Goal: Information Seeking & Learning: Learn about a topic

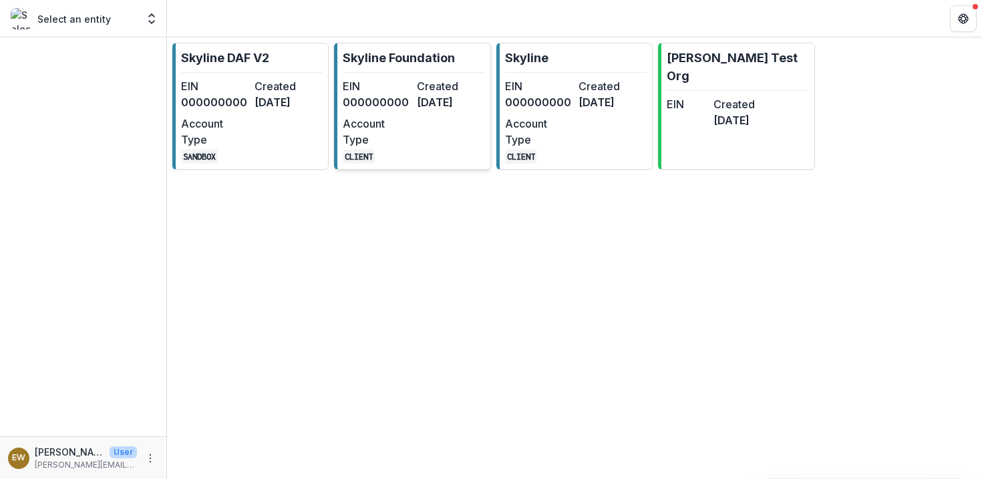
click at [372, 58] on p "Skyline Foundation" at bounding box center [399, 58] width 112 height 18
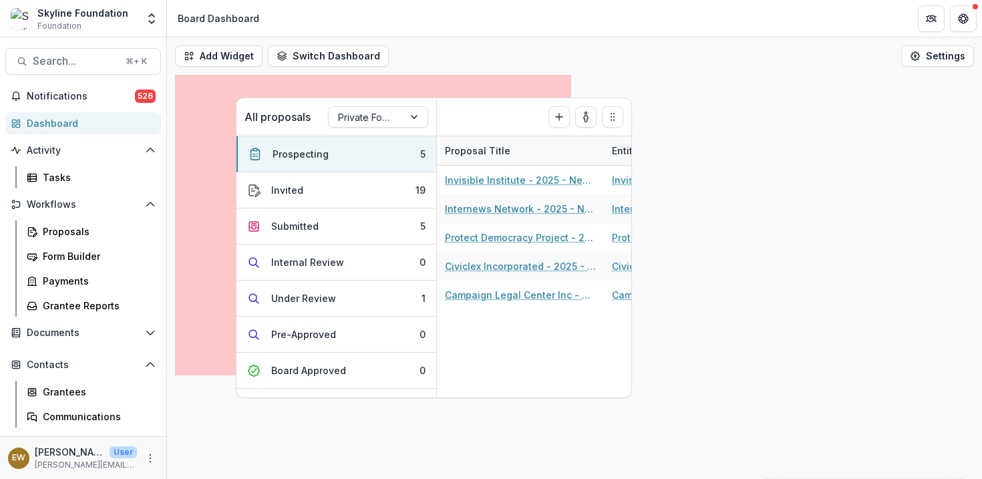
drag, startPoint x: 0, startPoint y: 0, endPoint x: 611, endPoint y: 119, distance: 622.2
click at [611, 119] on icon "Drag" at bounding box center [612, 117] width 11 height 11
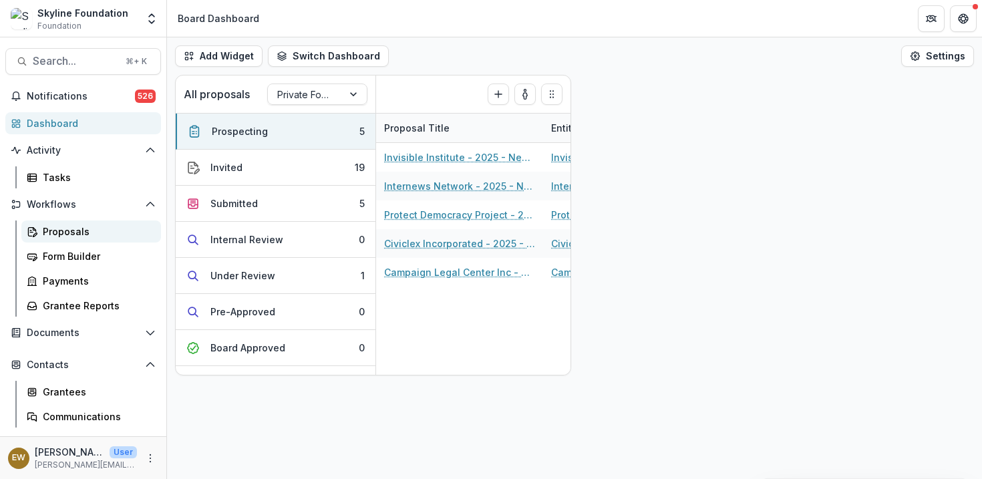
drag, startPoint x: 611, startPoint y: 119, endPoint x: 70, endPoint y: 223, distance: 550.4
click at [70, 223] on link "Proposals" at bounding box center [91, 232] width 140 height 22
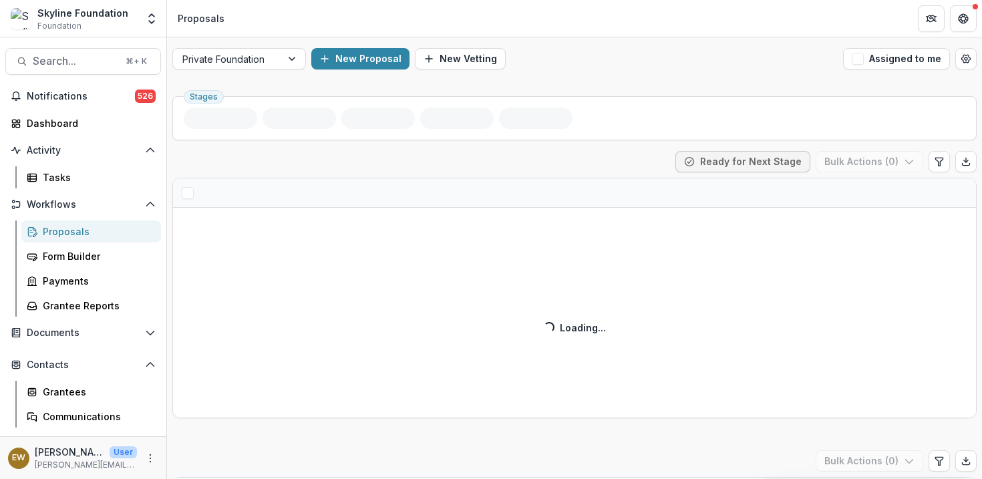
click at [67, 233] on div "Proposals" at bounding box center [97, 232] width 108 height 14
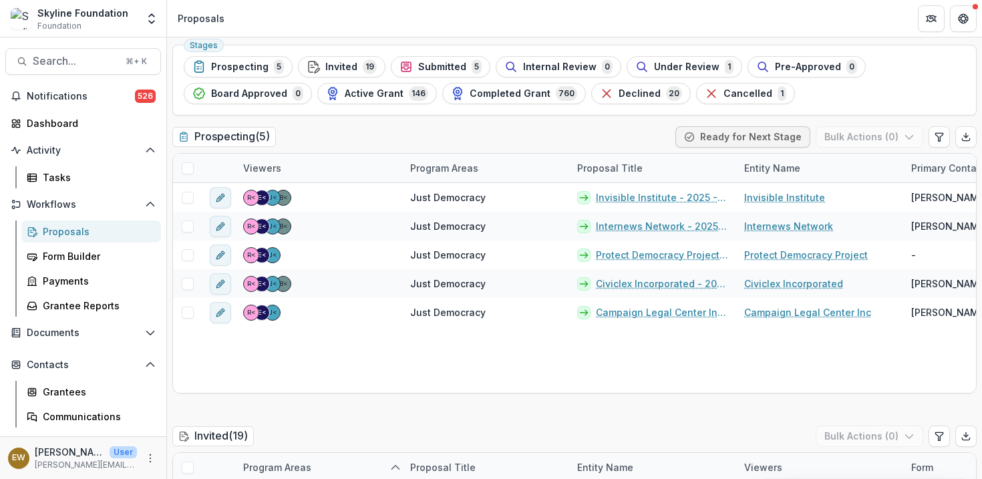
scroll to position [56, 0]
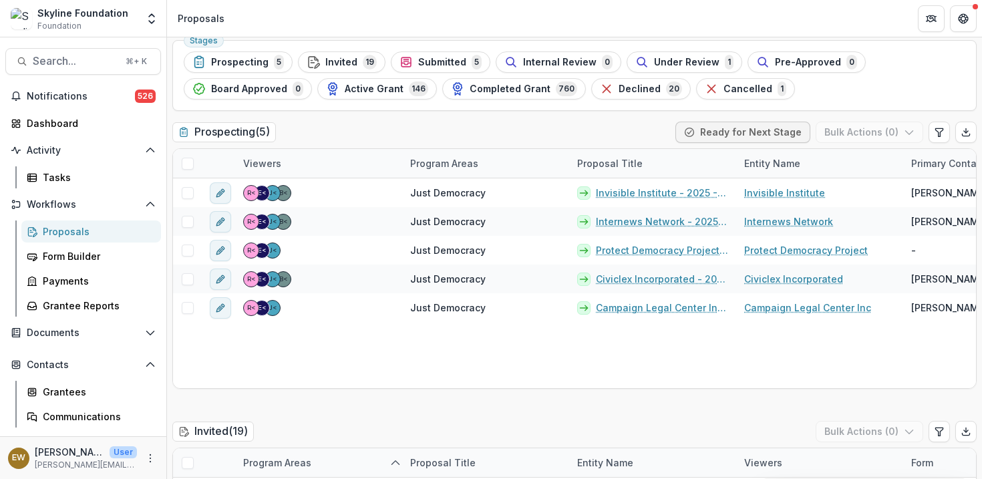
click at [92, 53] on button "Search... ⌘ + K" at bounding box center [83, 61] width 156 height 27
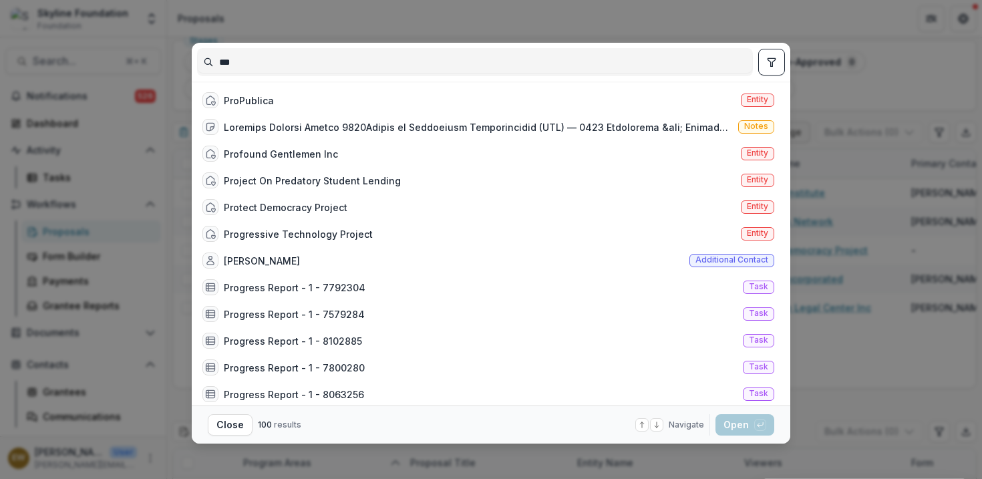
type input "***"
drag, startPoint x: 70, startPoint y: 223, endPoint x: 319, endPoint y: 94, distance: 279.7
click at [319, 94] on div "ProPublica Entity" at bounding box center [488, 100] width 583 height 27
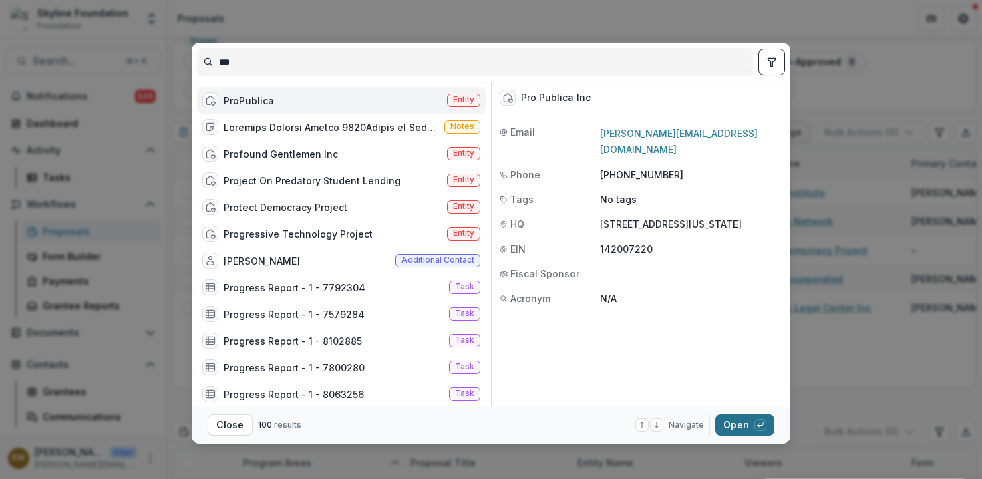
drag, startPoint x: 319, startPoint y: 94, endPoint x: 726, endPoint y: 416, distance: 519.5
click at [726, 416] on button "Open with enter key" at bounding box center [745, 424] width 59 height 21
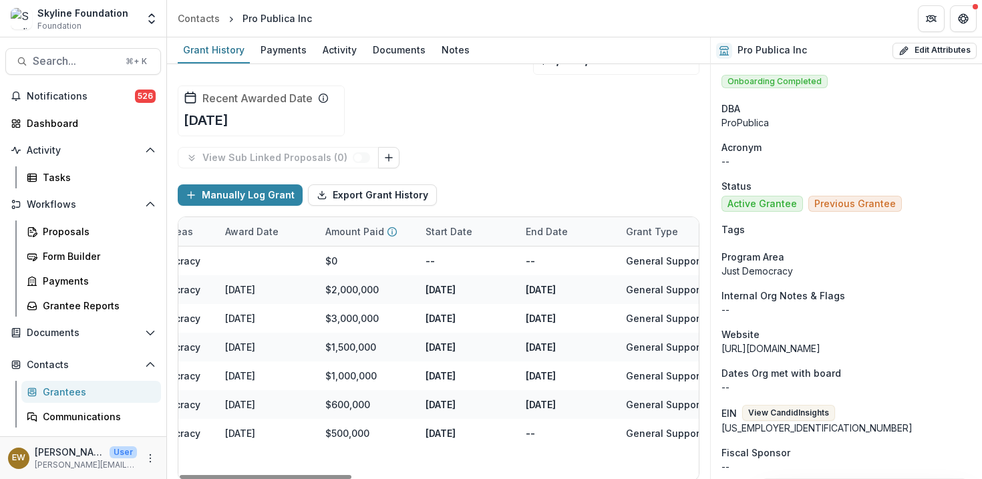
scroll to position [0, 929]
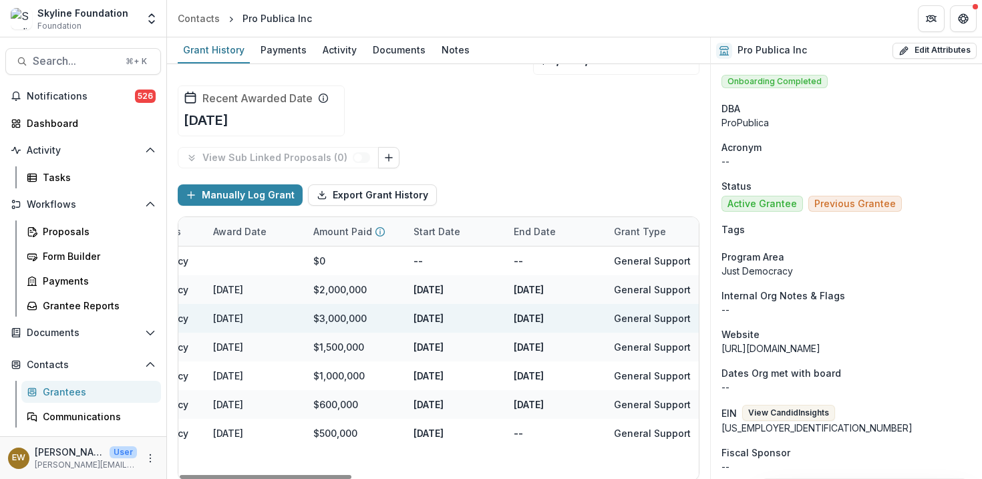
drag, startPoint x: 726, startPoint y: 416, endPoint x: 667, endPoint y: 304, distance: 127.0
click at [667, 304] on div "2022 $3,000,000 general operations. three years Fall Just Democracy 2022-11-30 …" at bounding box center [28, 318] width 1557 height 29
click at [667, 304] on div "General Support" at bounding box center [656, 318] width 100 height 29
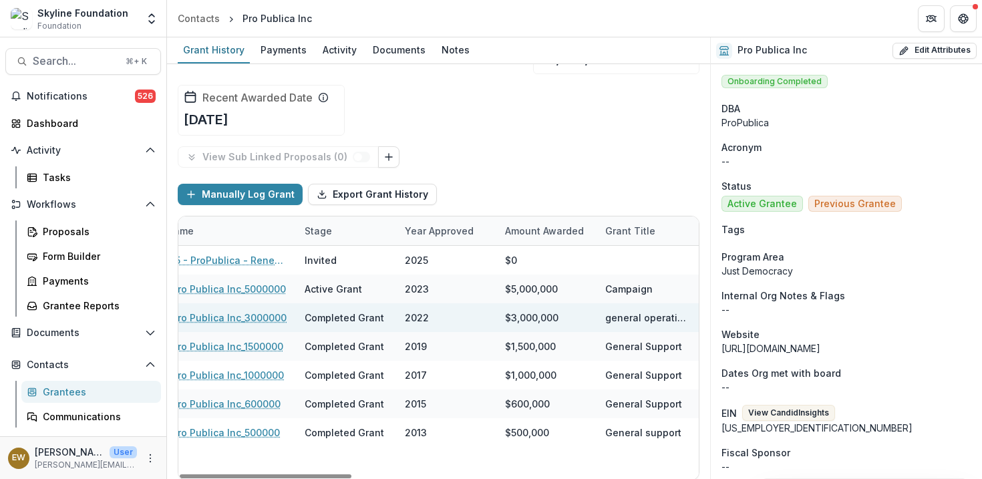
scroll to position [0, 0]
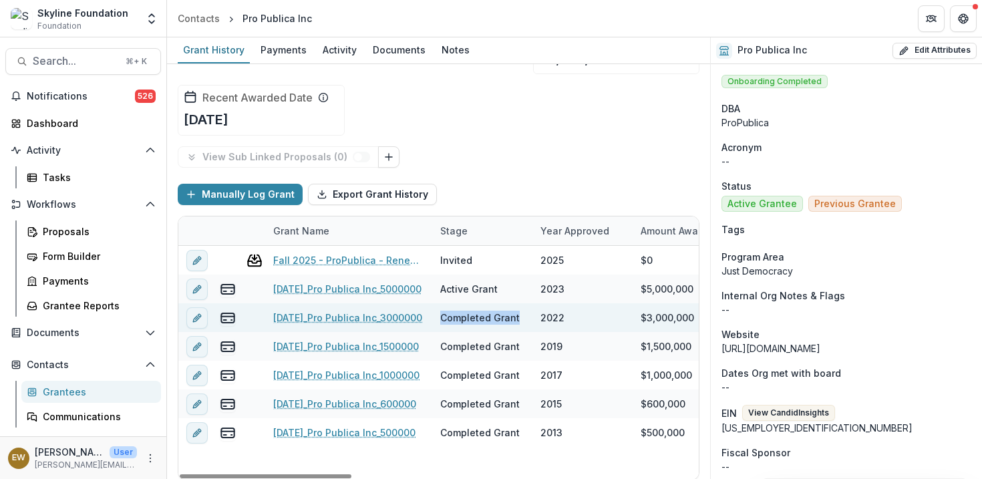
drag, startPoint x: 667, startPoint y: 304, endPoint x: 611, endPoint y: 308, distance: 55.6
click at [611, 308] on div "11-30-2022_Pro Publica Inc_3000000 Completed Grant 2022 $3,000,000 general oper…" at bounding box center [956, 317] width 1557 height 29
click at [623, 319] on div "2022" at bounding box center [583, 317] width 84 height 29
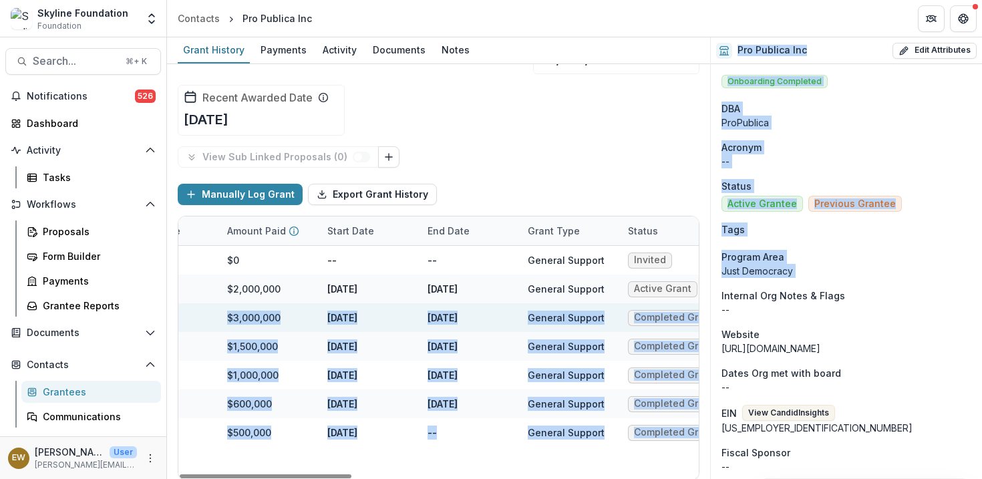
scroll to position [0, 1040]
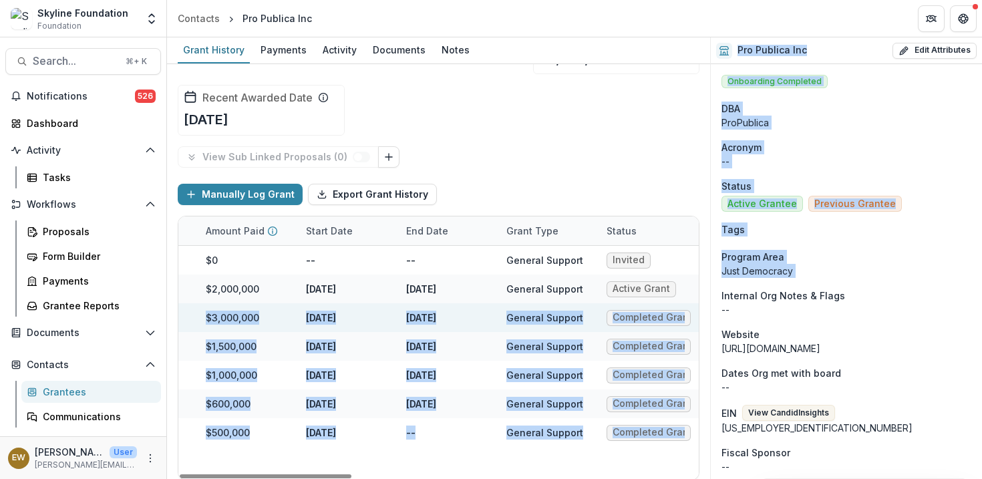
drag, startPoint x: 611, startPoint y: 308, endPoint x: 786, endPoint y: 286, distance: 176.5
click at [586, 333] on div "General Support" at bounding box center [548, 346] width 100 height 29
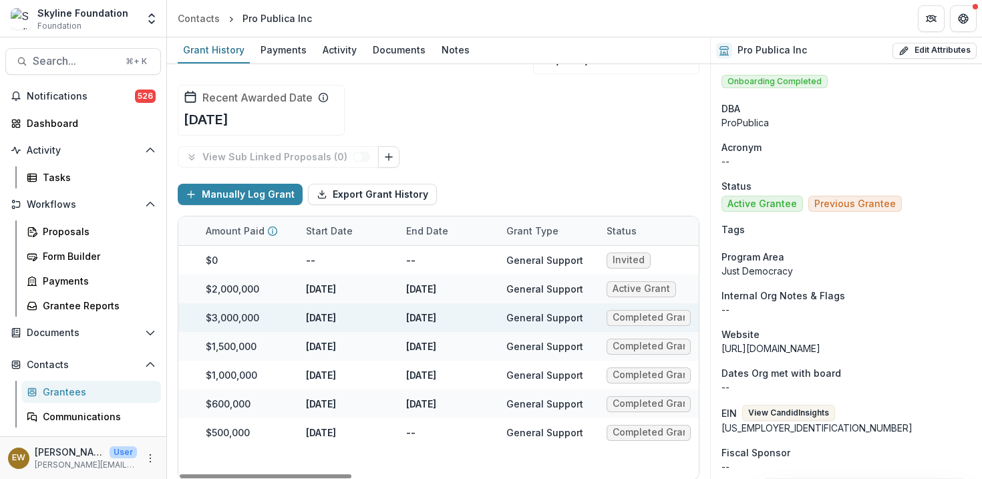
drag, startPoint x: 786, startPoint y: 286, endPoint x: 189, endPoint y: 321, distance: 598.4
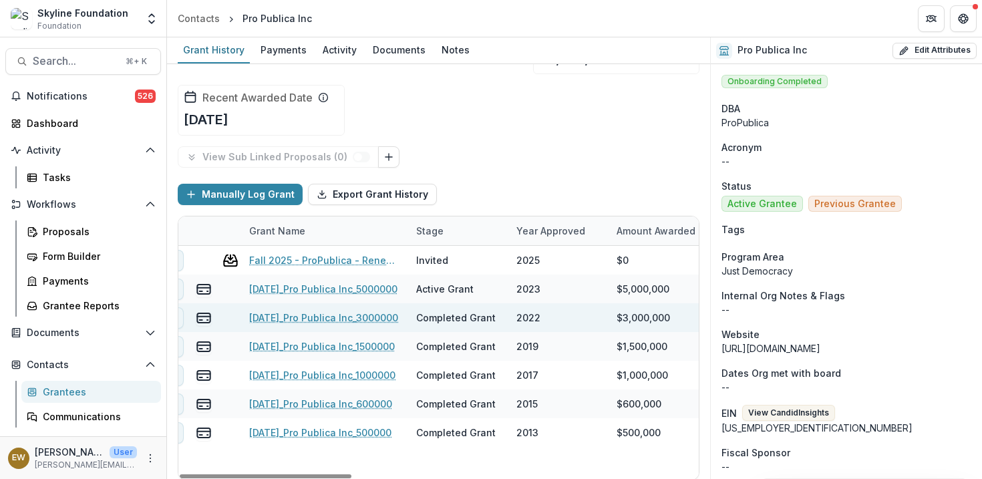
scroll to position [0, 0]
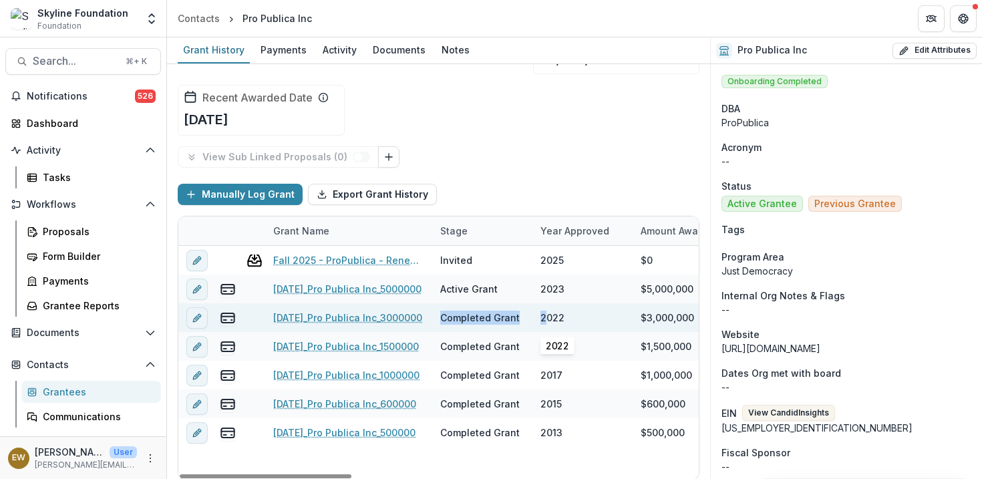
drag, startPoint x: 189, startPoint y: 321, endPoint x: 546, endPoint y: 313, distance: 356.9
click at [546, 313] on div "11-30-2022_Pro Publica Inc_3000000 Completed Grant 2022 $3,000,000 general oper…" at bounding box center [956, 317] width 1557 height 29
click at [611, 310] on div "2022" at bounding box center [583, 317] width 84 height 29
drag, startPoint x: 546, startPoint y: 313, endPoint x: 599, endPoint y: 320, distance: 53.9
click at [599, 320] on div "11-30-2022_Pro Publica Inc_3000000 Completed Grant 2022 $3,000,000 general oper…" at bounding box center [956, 317] width 1557 height 29
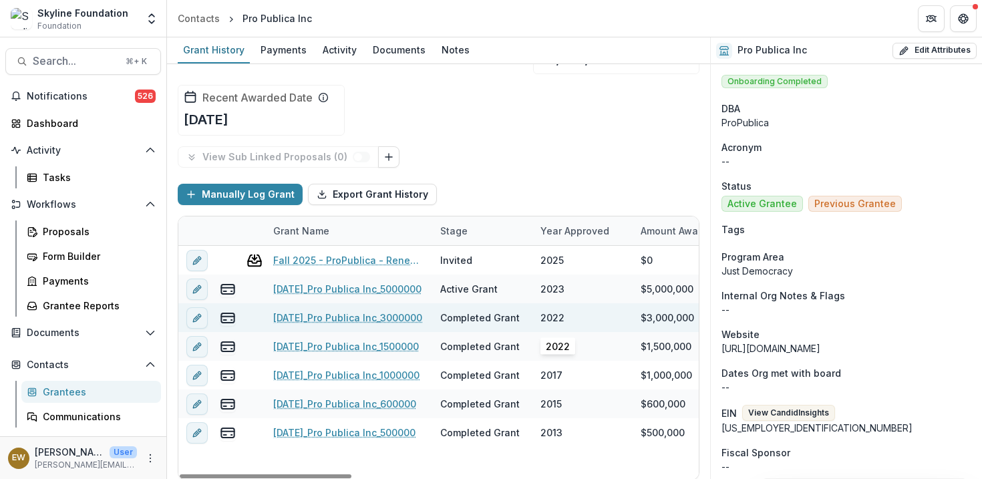
click at [599, 320] on div "2022" at bounding box center [583, 317] width 84 height 29
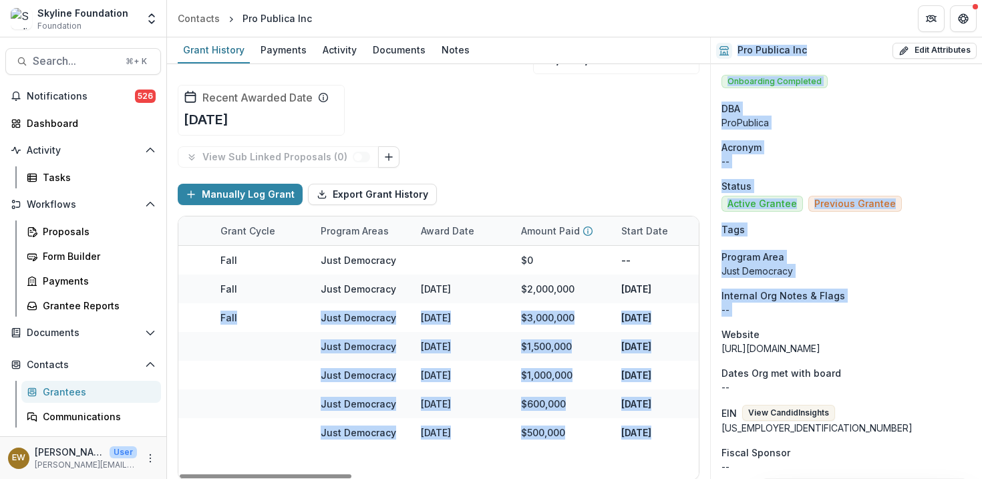
scroll to position [0, 1040]
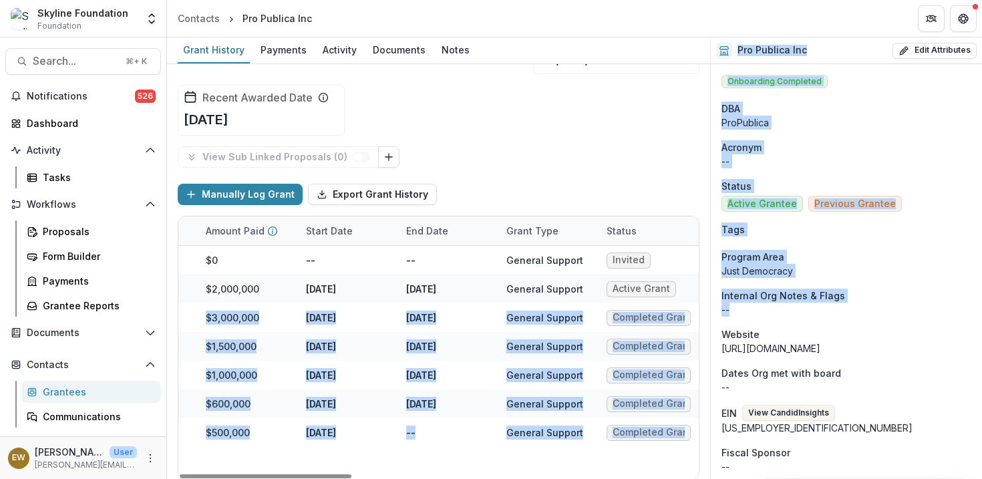
drag, startPoint x: 599, startPoint y: 320, endPoint x: 714, endPoint y: 321, distance: 114.3
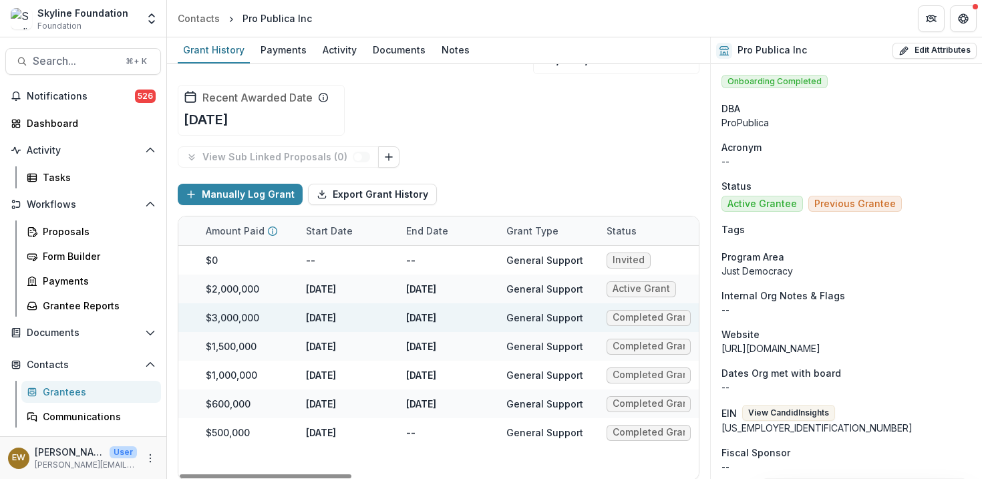
drag, startPoint x: 714, startPoint y: 321, endPoint x: 485, endPoint y: 316, distance: 228.6
click at [485, 316] on div "Nov 30, 2025" at bounding box center [448, 317] width 100 height 29
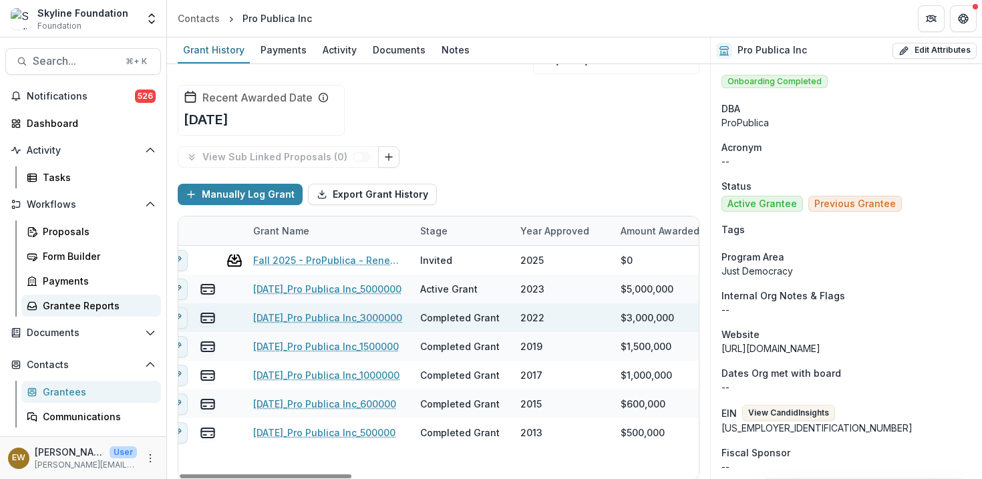
scroll to position [0, 0]
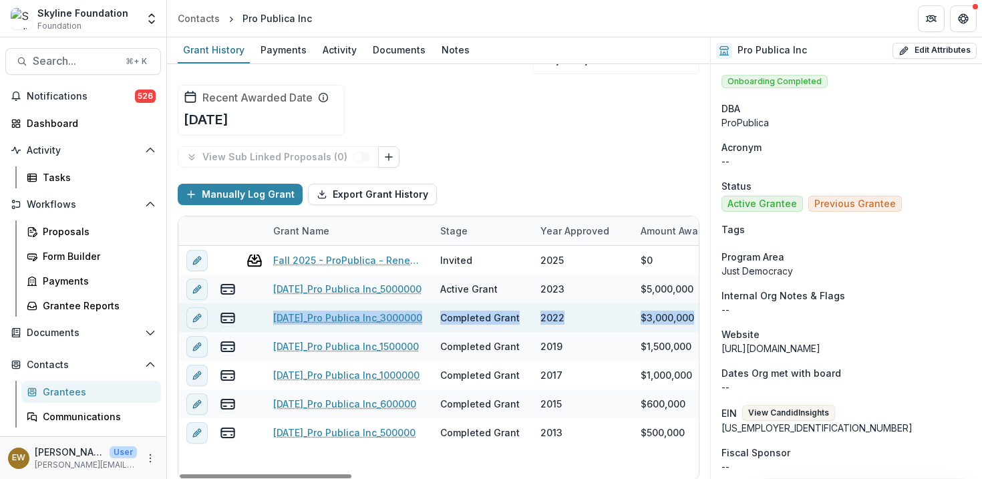
drag, startPoint x: 485, startPoint y: 316, endPoint x: 259, endPoint y: 325, distance: 226.7
click at [519, 319] on div "Completed Grant" at bounding box center [482, 317] width 84 height 29
drag, startPoint x: 259, startPoint y: 325, endPoint x: 607, endPoint y: 314, distance: 348.3
click at [607, 314] on div "11-30-2022_Pro Publica Inc_3000000 Completed Grant 2022 $3,000,000 general oper…" at bounding box center [956, 317] width 1557 height 29
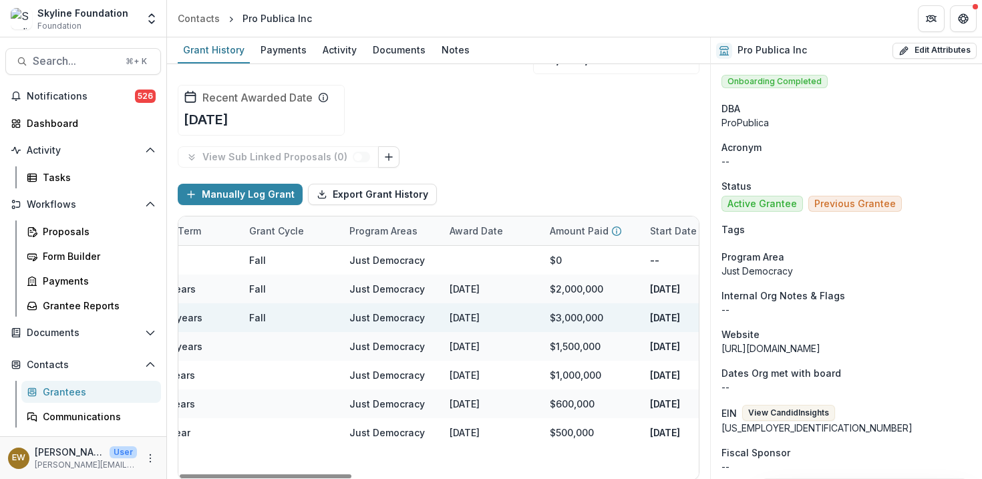
scroll to position [0, 1040]
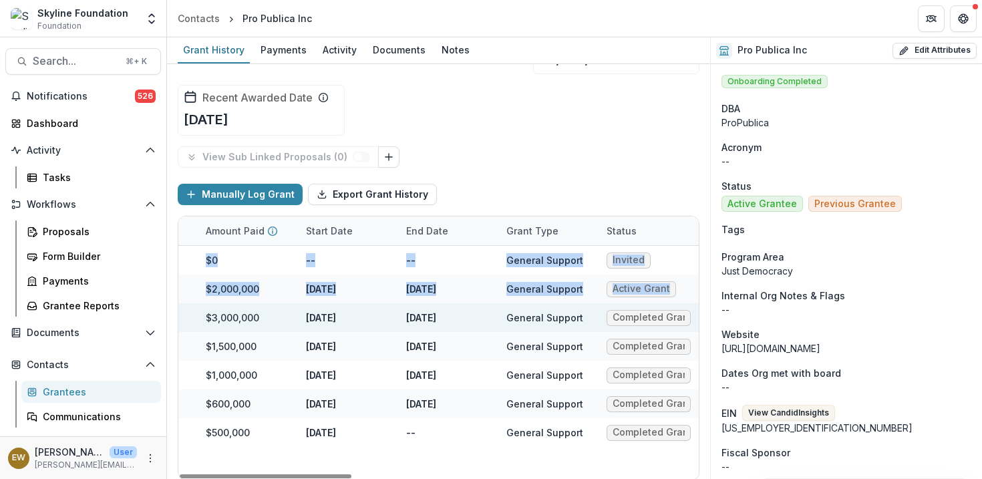
drag, startPoint x: 607, startPoint y: 314, endPoint x: 707, endPoint y: 315, distance: 100.2
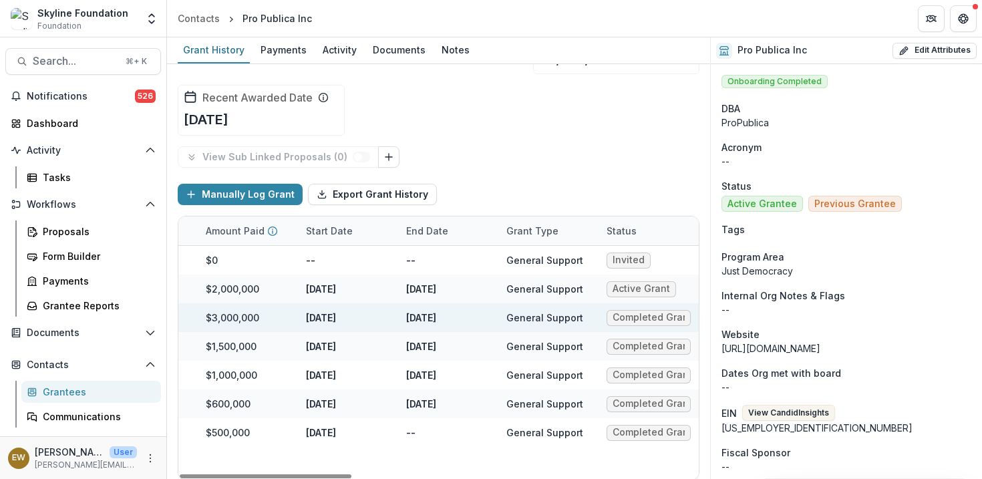
click at [575, 316] on div "General Support" at bounding box center [544, 318] width 77 height 14
drag, startPoint x: 707, startPoint y: 315, endPoint x: 240, endPoint y: 304, distance: 467.2
click at [253, 312] on div "$3,000,000" at bounding box center [232, 318] width 53 height 14
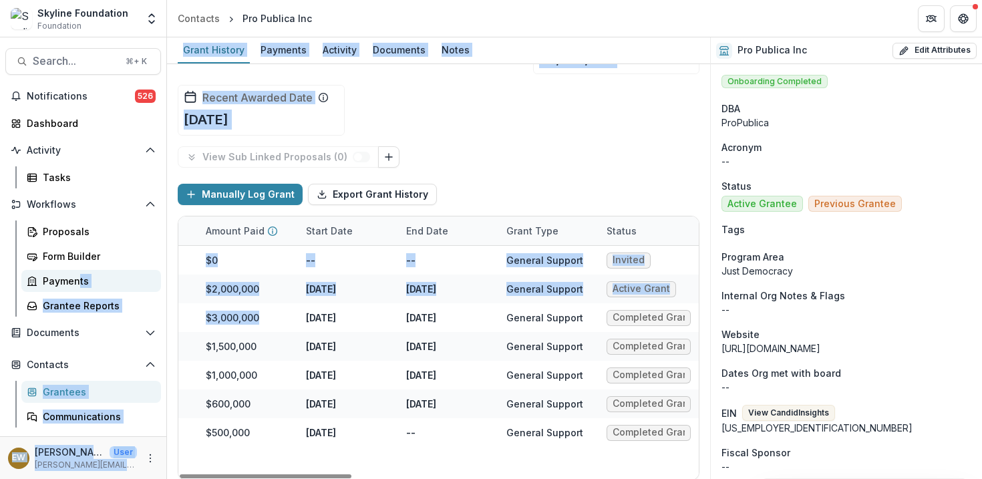
drag, startPoint x: 240, startPoint y: 304, endPoint x: 78, endPoint y: 275, distance: 164.9
click at [78, 275] on main "Search... ⌘ + K Notifications 526 Dashboard Activity Tasks Workflows Proposals …" at bounding box center [491, 258] width 982 height 442
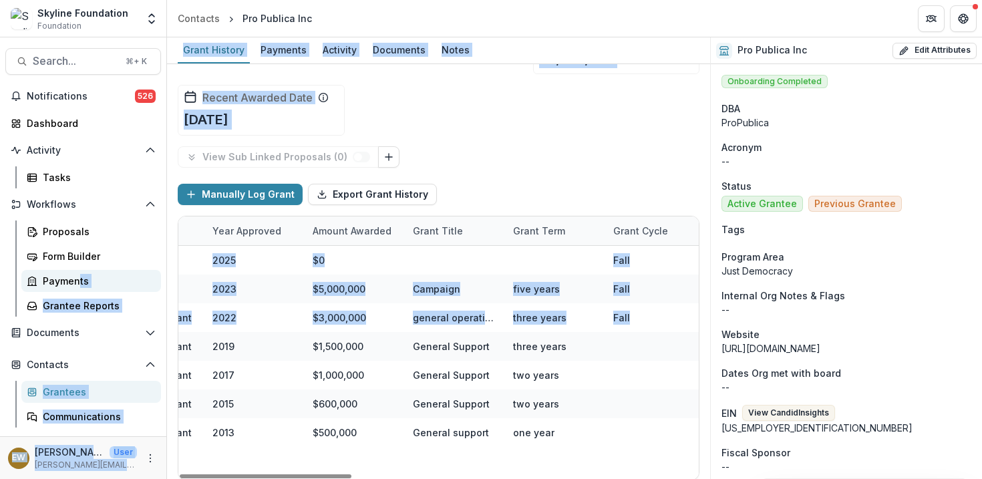
scroll to position [0, 0]
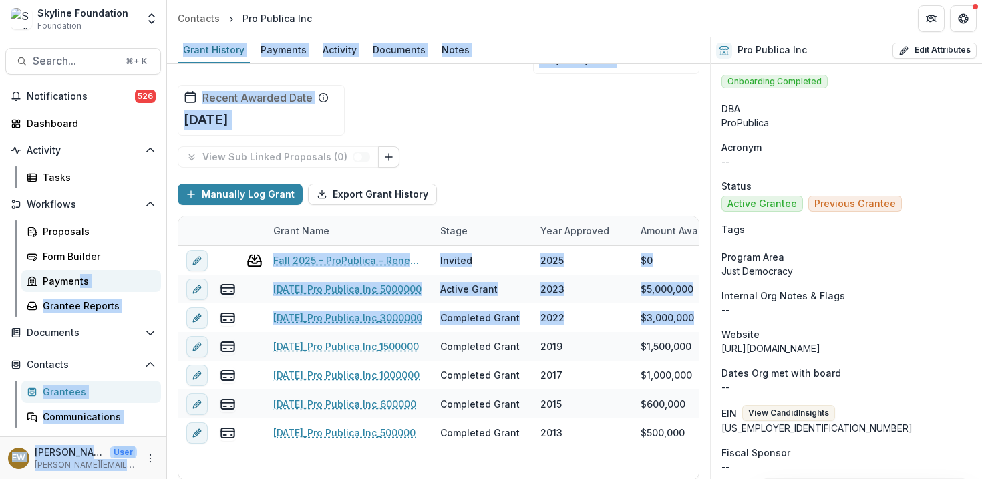
click at [515, 104] on div "Funds Awarded $11,600,000 Funds Paid $8,600,000 Recent Awarded Amount $5,000,00…" at bounding box center [439, 74] width 522 height 146
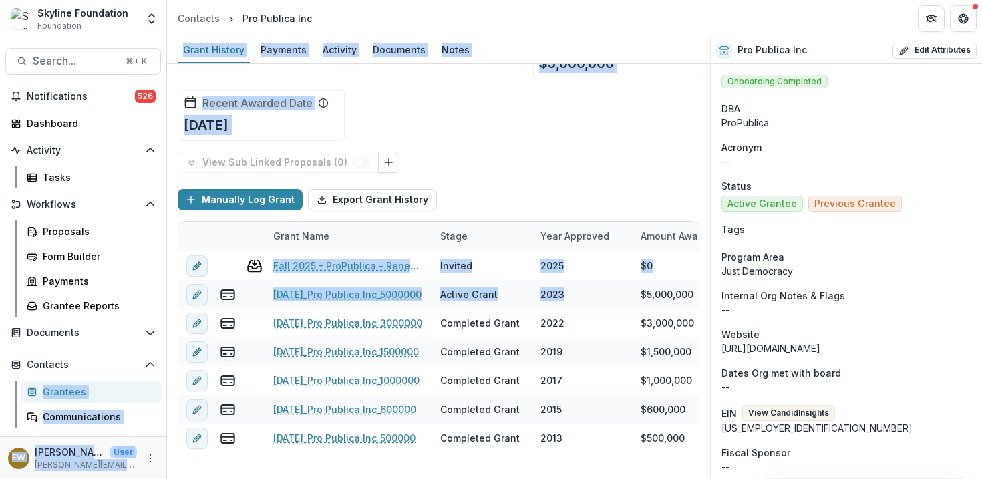
drag, startPoint x: 78, startPoint y: 275, endPoint x: 0, endPoint y: 339, distance: 100.6
click at [585, 140] on div "Funds Awarded $11,600,000 Funds Paid $8,600,000 Recent Awarded Amount $5,000,00…" at bounding box center [439, 79] width 522 height 146
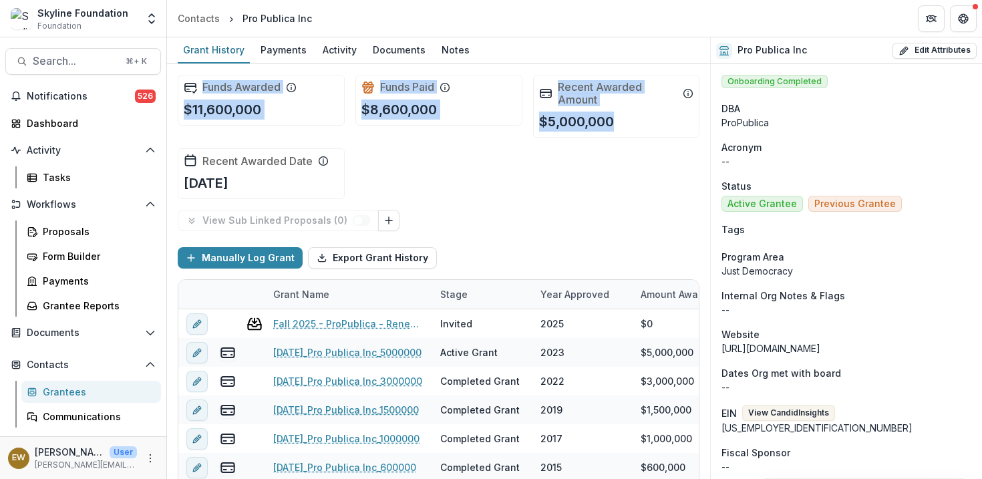
drag, startPoint x: 629, startPoint y: 54, endPoint x: 595, endPoint y: 149, distance: 101.0
click at [595, 149] on div "Grant History Payments Activity Documents Notes Funds Awarded $11,600,000 Funds…" at bounding box center [438, 258] width 543 height 442
click at [546, 201] on div "Funds Awarded $11,600,000 Funds Paid $8,600,000 Recent Awarded Amount $5,000,00…" at bounding box center [439, 137] width 522 height 146
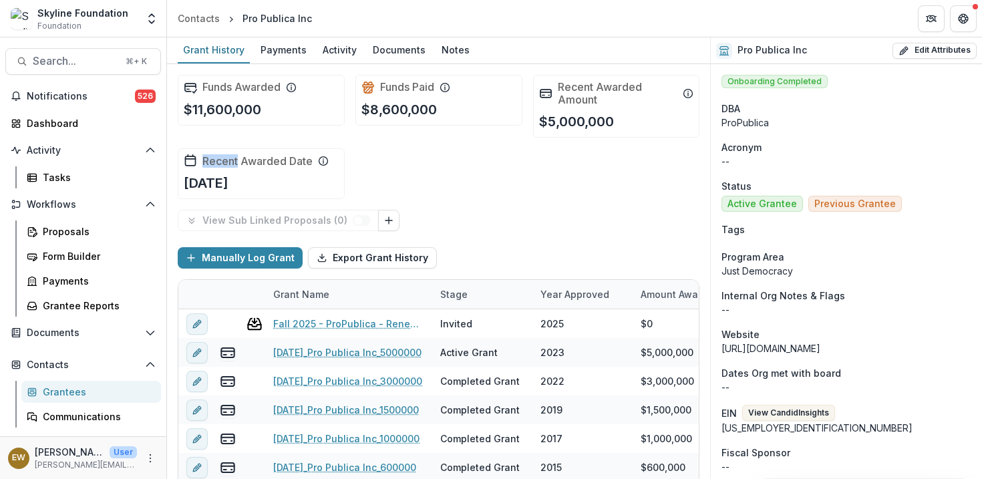
drag, startPoint x: 595, startPoint y: 149, endPoint x: 257, endPoint y: 152, distance: 337.4
click at [257, 152] on div "Funds Awarded $11,600,000 Funds Paid $8,600,000 Recent Awarded Amount $5,000,00…" at bounding box center [439, 137] width 522 height 146
click at [475, 192] on div "Funds Awarded $11,600,000 Funds Paid $8,600,000 Recent Awarded Amount $5,000,00…" at bounding box center [439, 137] width 522 height 146
drag, startPoint x: 257, startPoint y: 152, endPoint x: 581, endPoint y: 126, distance: 325.1
click at [581, 126] on div "Funds Awarded $11,600,000 Funds Paid $8,600,000 Recent Awarded Amount $5,000,00…" at bounding box center [439, 137] width 522 height 146
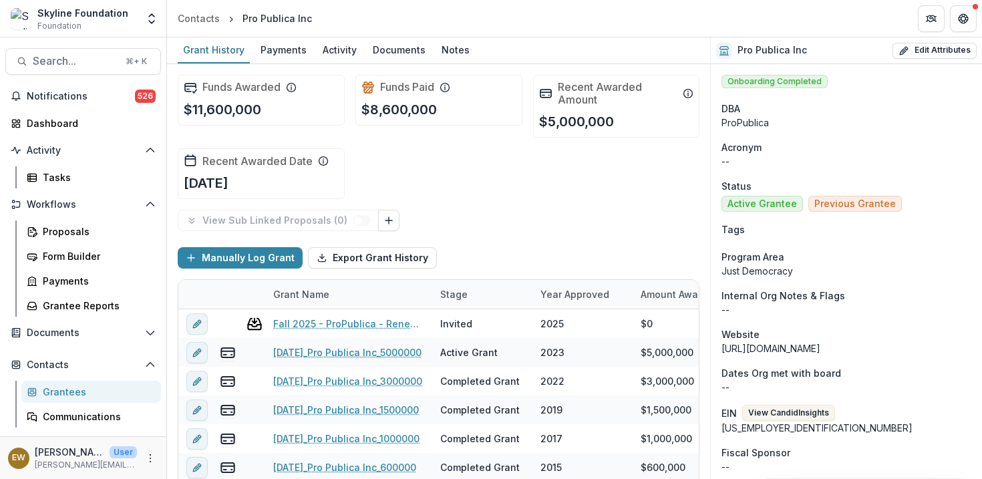
click at [591, 211] on div "View Sub Linked Proposals ( 0 )" at bounding box center [439, 220] width 522 height 21
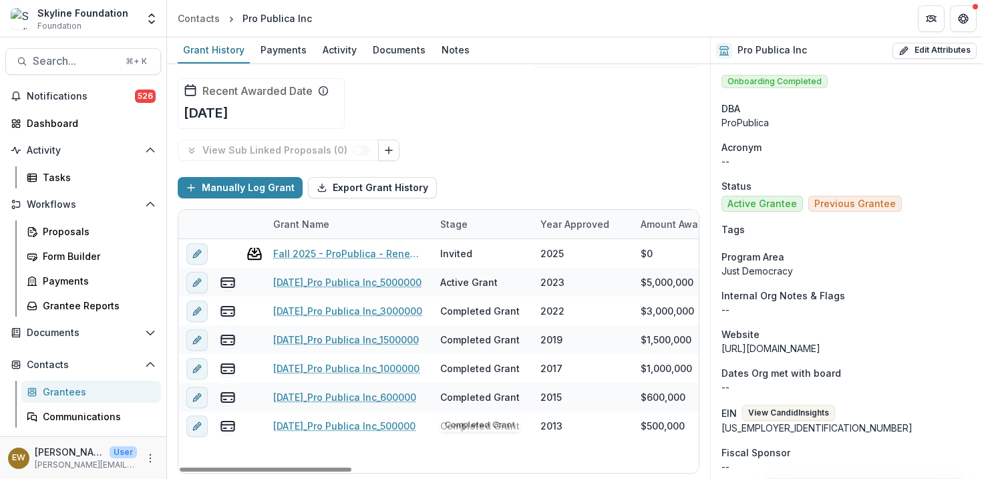
drag, startPoint x: 581, startPoint y: 126, endPoint x: 563, endPoint y: 142, distance: 24.1
click at [563, 142] on div "View Sub Linked Proposals ( 0 )" at bounding box center [439, 150] width 522 height 21
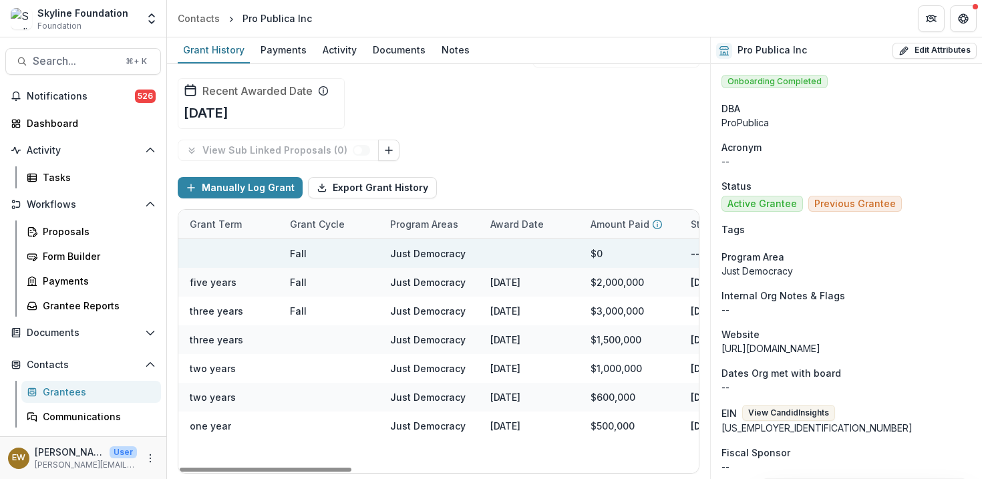
scroll to position [0, 0]
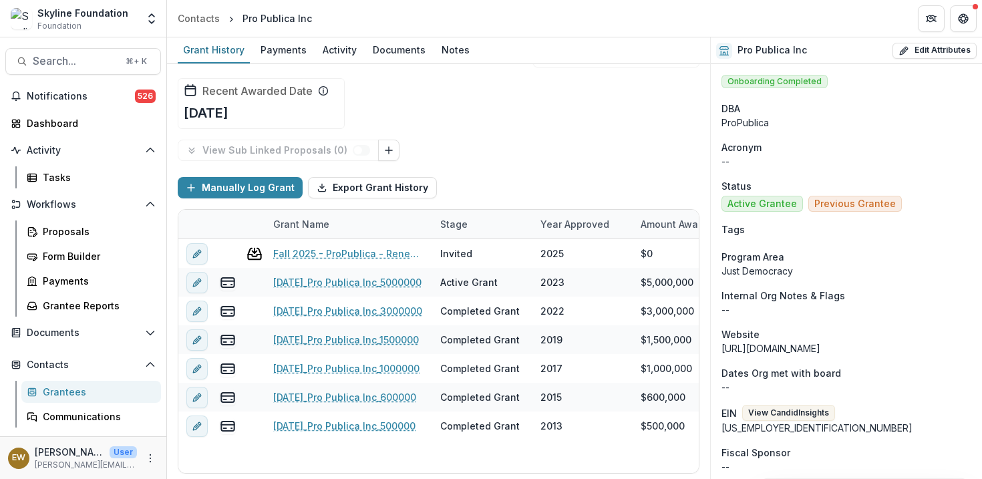
click at [66, 20] on span "Foundation" at bounding box center [59, 26] width 44 height 12
drag, startPoint x: 66, startPoint y: 20, endPoint x: 55, endPoint y: 231, distance: 211.4
click at [55, 231] on div "Proposals" at bounding box center [97, 232] width 108 height 14
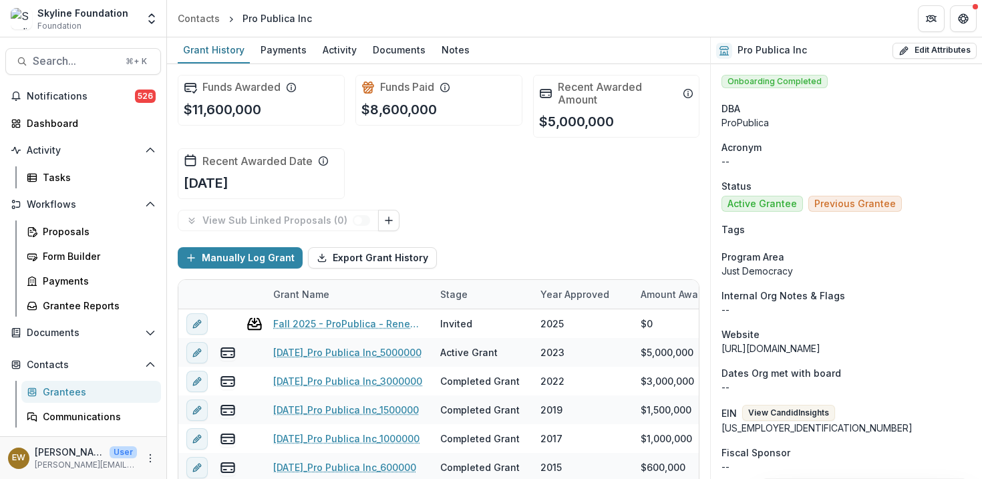
scroll to position [35, 0]
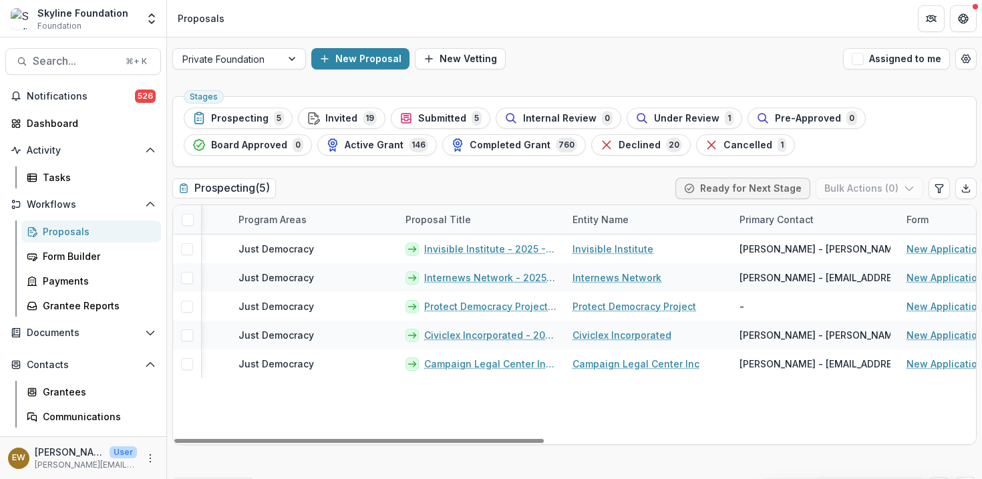
scroll to position [0, 358]
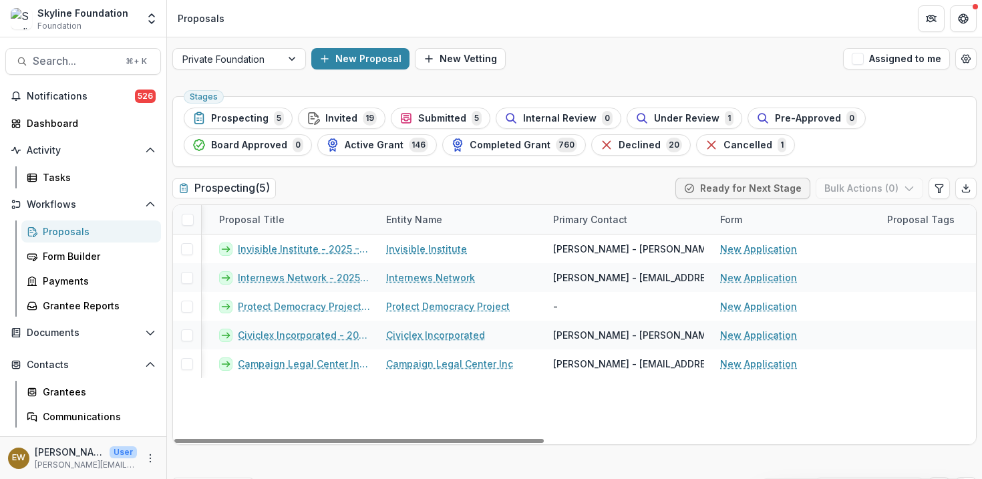
drag, startPoint x: 373, startPoint y: 208, endPoint x: 344, endPoint y: 407, distance: 200.5
click at [344, 407] on div "Viewers Program Areas Proposal Title Entity Name Primary Contact Form Proposal …" at bounding box center [574, 324] width 803 height 239
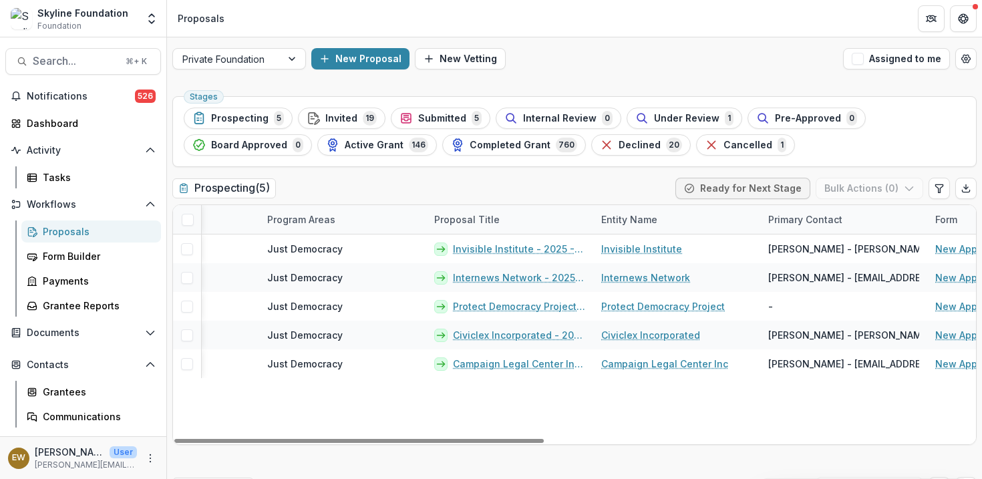
scroll to position [0, 0]
